Goal: Transaction & Acquisition: Book appointment/travel/reservation

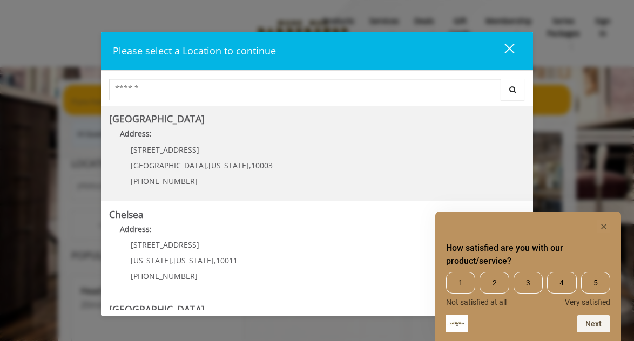
click at [163, 139] on Village "Address:" at bounding box center [317, 136] width 416 height 17
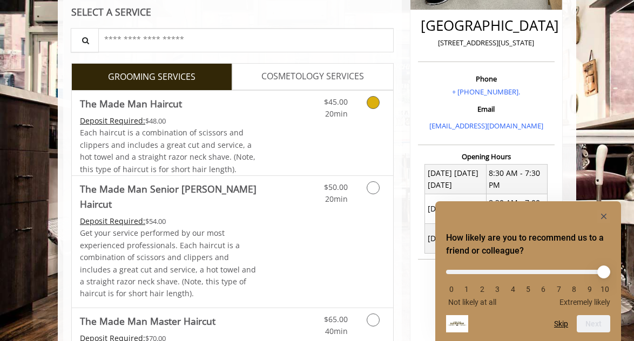
scroll to position [245, 0]
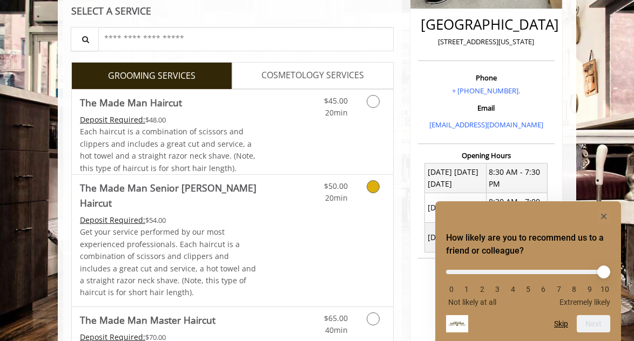
click at [374, 184] on icon "Grooming services" at bounding box center [373, 186] width 13 height 13
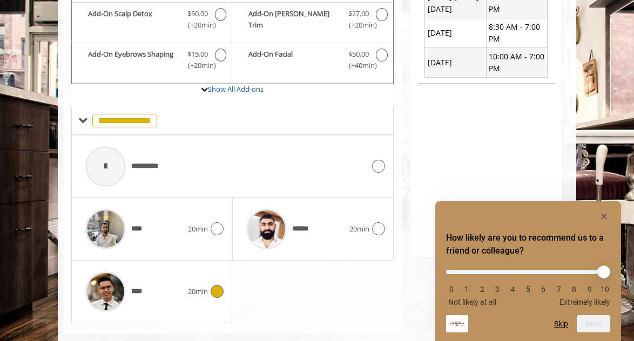
scroll to position [419, 0]
click at [214, 286] on icon at bounding box center [217, 292] width 13 height 13
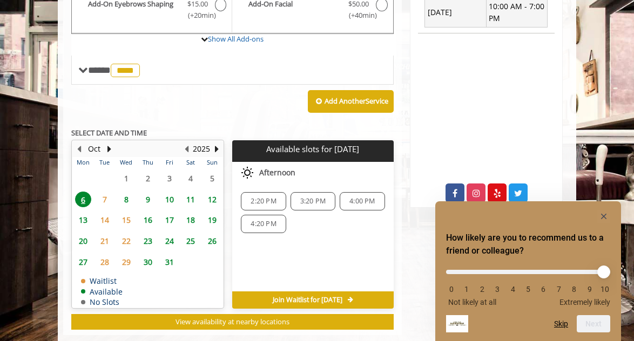
scroll to position [469, 0]
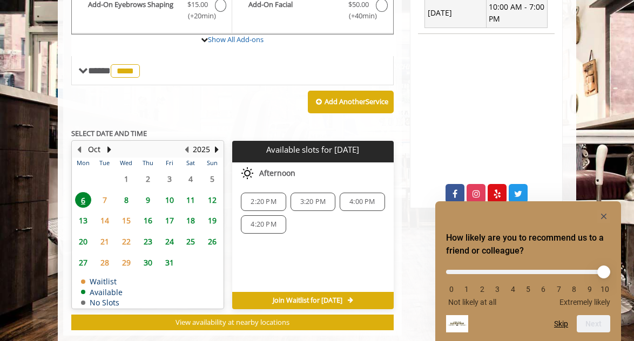
click at [170, 192] on span "10" at bounding box center [169, 200] width 16 height 16
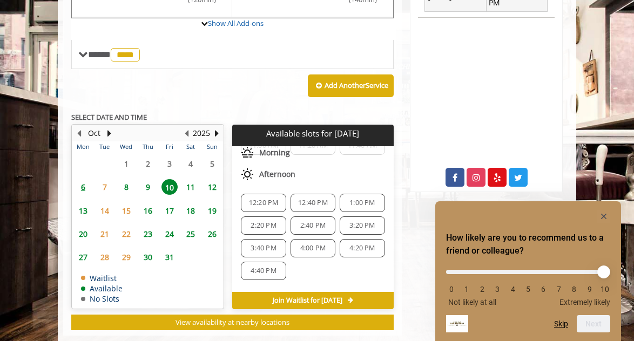
scroll to position [65, 0]
click at [351, 219] on span "3:20 PM" at bounding box center [361, 223] width 25 height 9
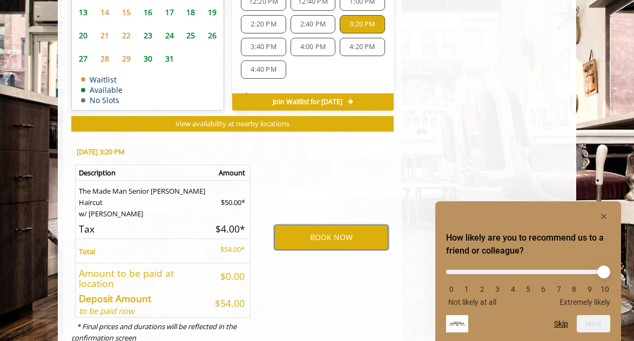
scroll to position [684, 0]
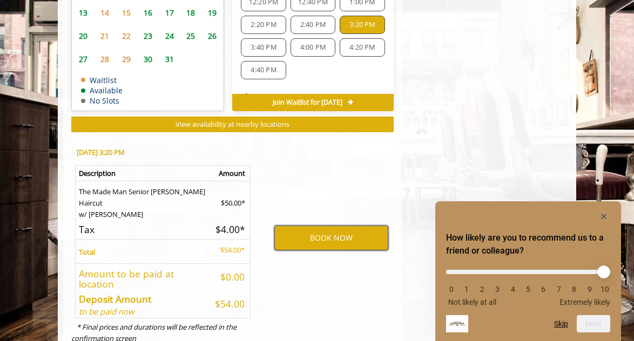
click at [326, 226] on button "BOOK NOW" at bounding box center [331, 238] width 114 height 25
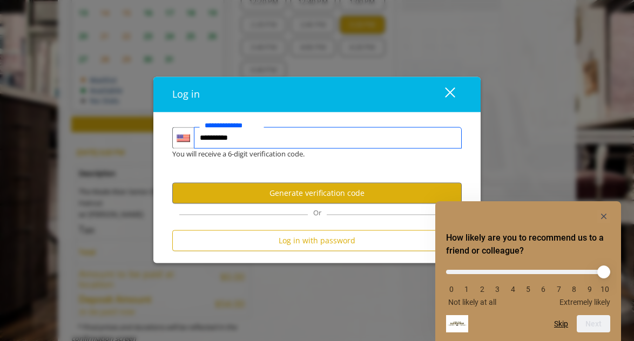
click at [306, 144] on input "**********" at bounding box center [328, 138] width 268 height 22
type input "**********"
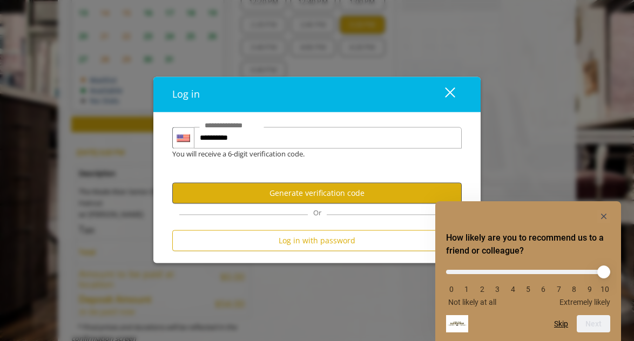
click at [284, 192] on button "Generate verification code" at bounding box center [316, 193] width 289 height 21
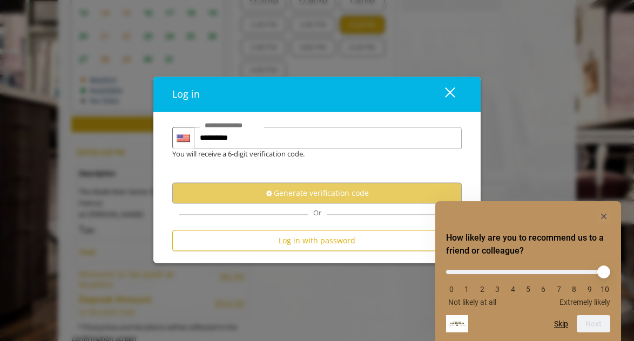
scroll to position [0, 0]
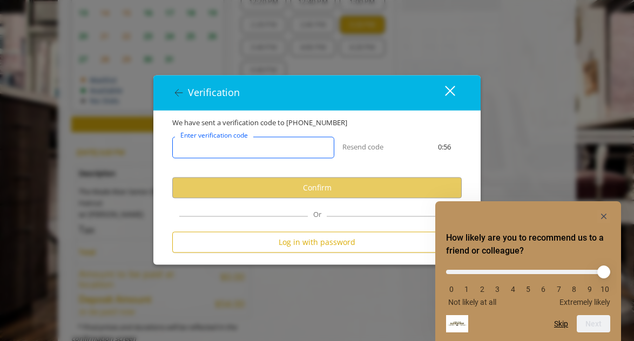
click at [277, 146] on input "Enter verification code" at bounding box center [253, 148] width 162 height 22
click at [299, 139] on input "Enter verification code" at bounding box center [253, 148] width 162 height 22
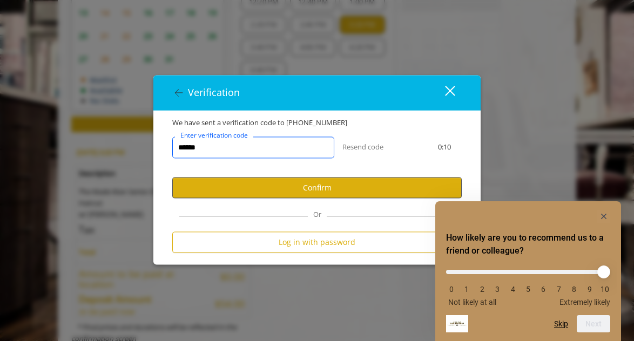
type input "******"
click at [314, 192] on button "Confirm" at bounding box center [316, 187] width 289 height 21
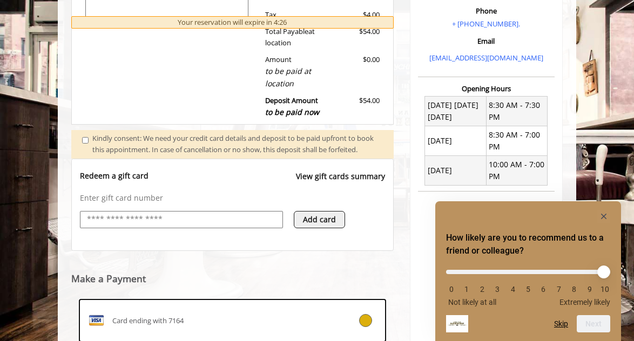
scroll to position [314, 0]
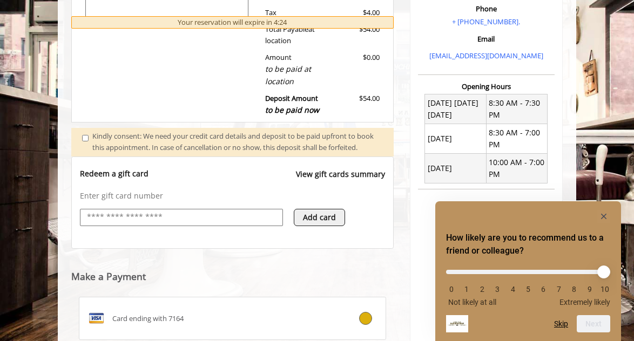
click at [178, 217] on input "text" at bounding box center [181, 217] width 191 height 13
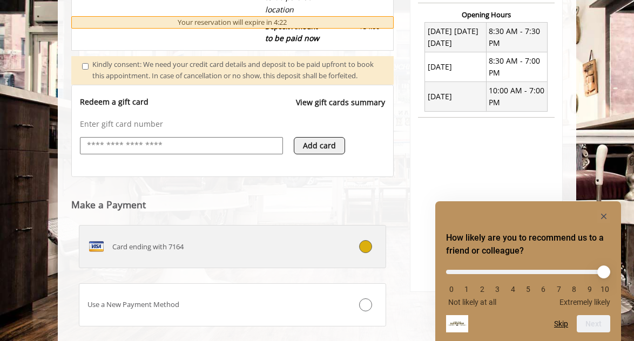
click at [166, 247] on span "Card ending with 7164" at bounding box center [147, 246] width 71 height 11
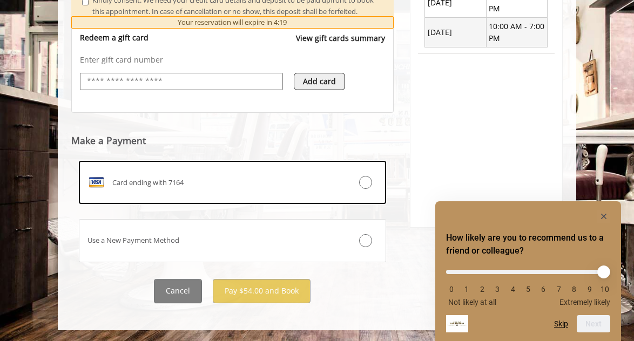
scroll to position [452, 0]
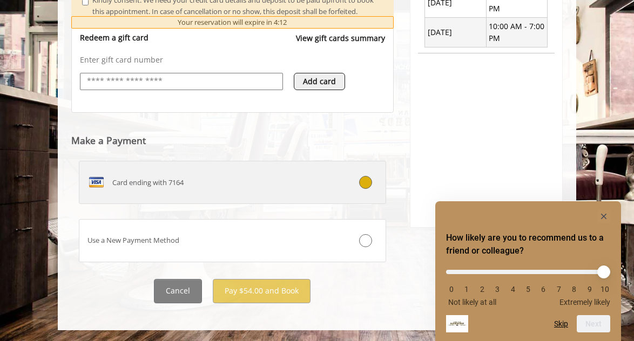
click at [363, 185] on icon at bounding box center [365, 182] width 13 height 13
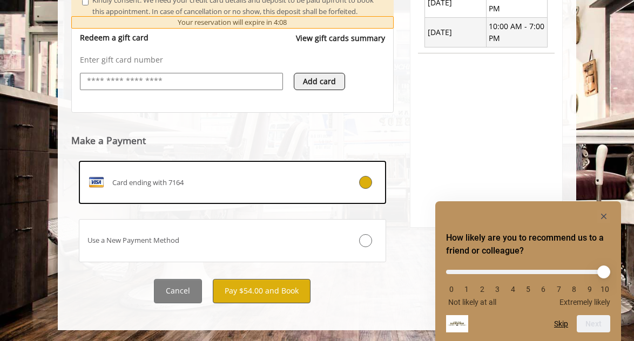
click at [254, 286] on button "Pay $54.00 and Book" at bounding box center [262, 291] width 98 height 24
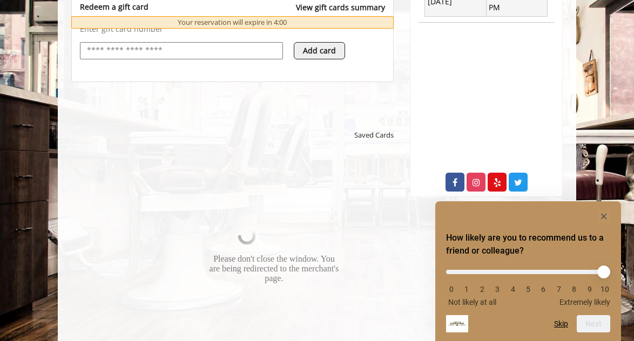
scroll to position [483, 0]
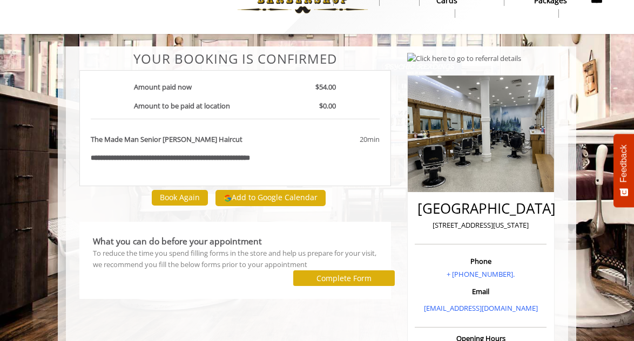
scroll to position [35, 0]
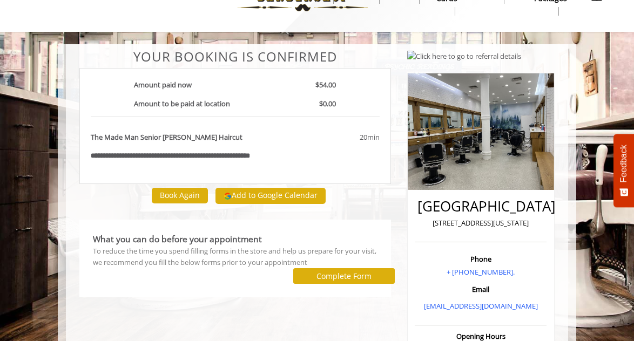
click at [252, 194] on button "Add to Google Calendar" at bounding box center [270, 196] width 110 height 16
